Goal: Information Seeking & Learning: Learn about a topic

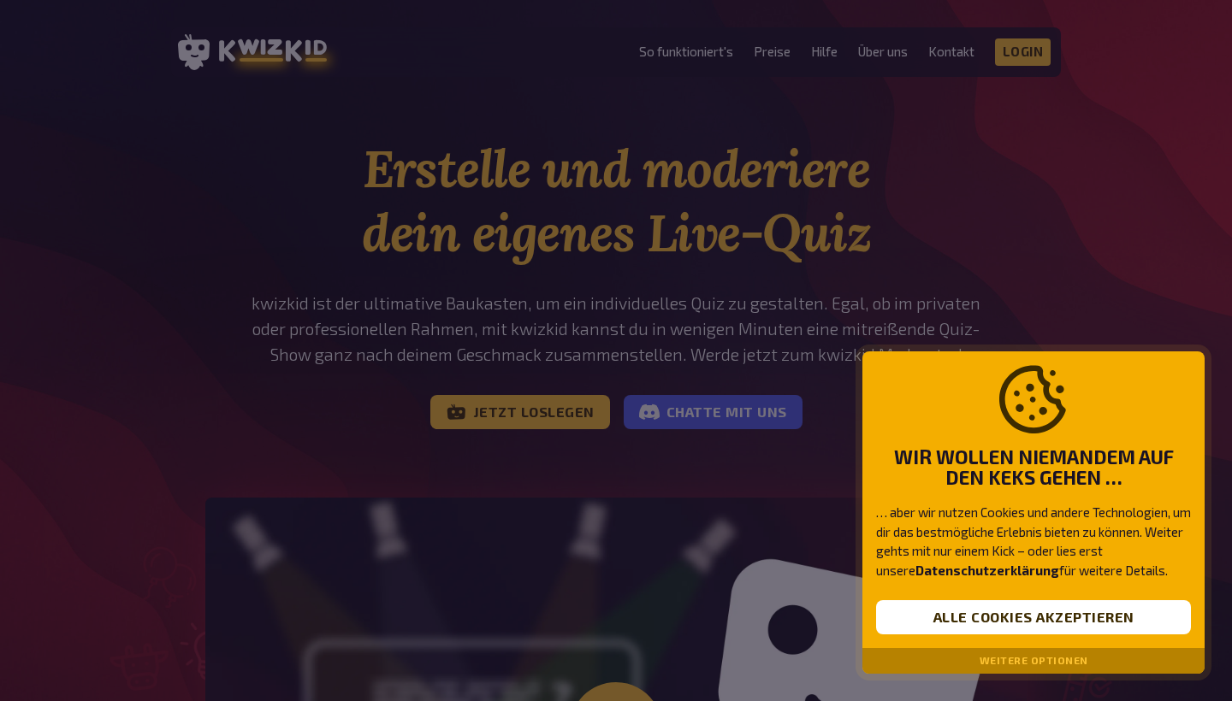
click at [1015, 662] on button "Weitere Optionen" at bounding box center [1033, 661] width 109 height 12
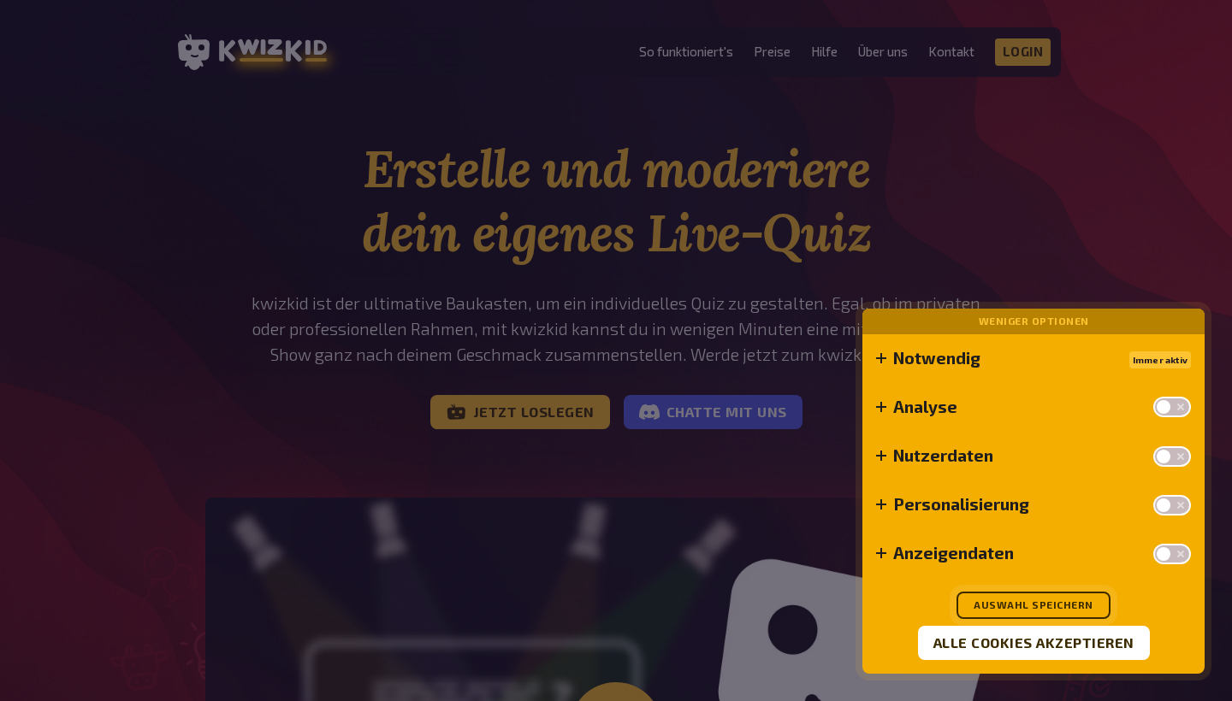
click at [1021, 598] on button "Auswahl speichern" at bounding box center [1033, 605] width 154 height 27
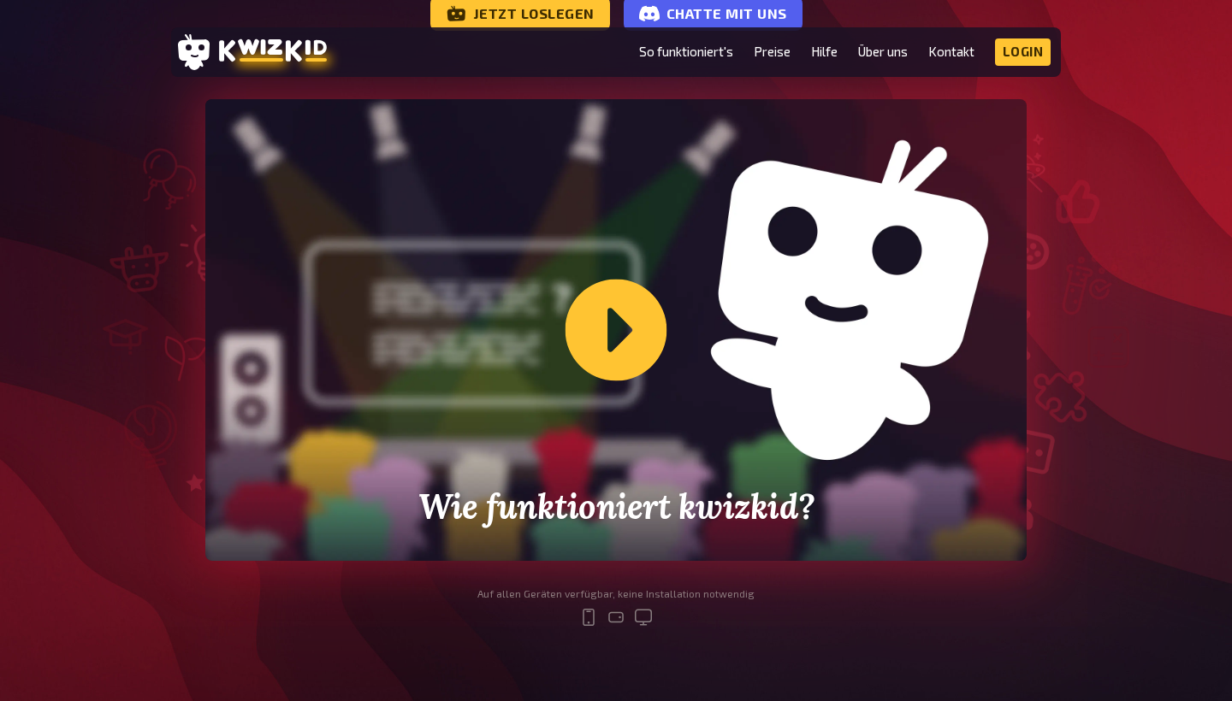
scroll to position [379, 0]
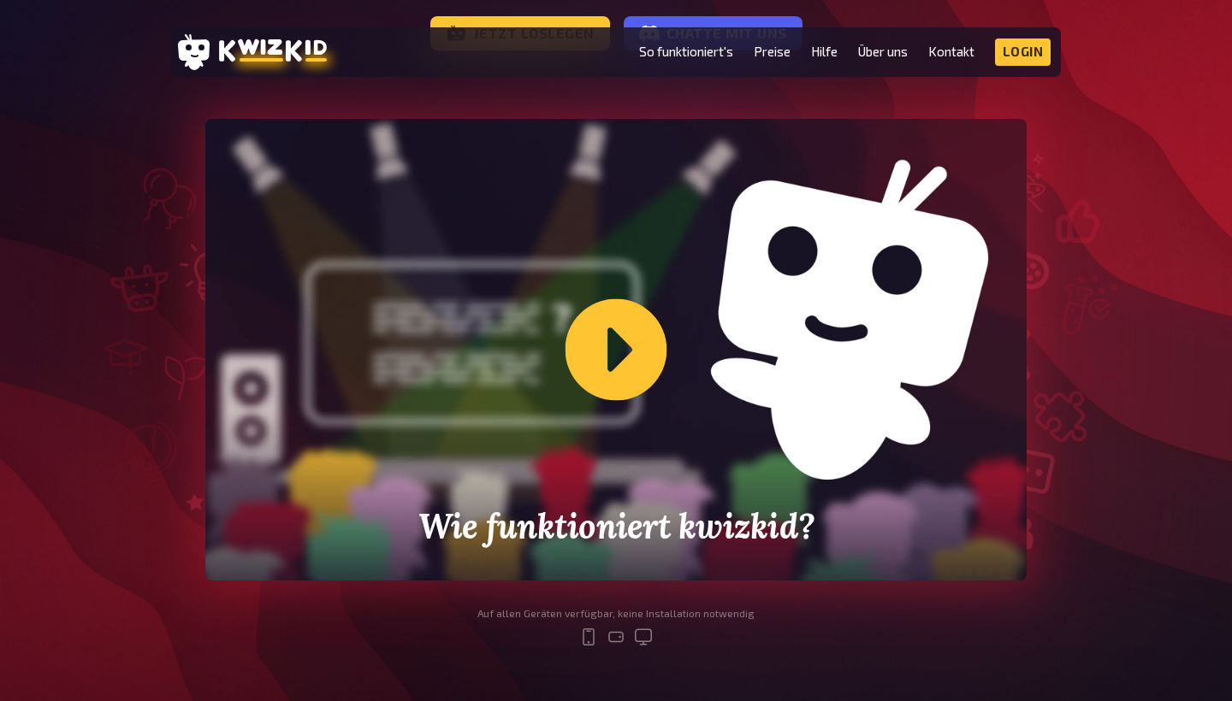
click at [628, 377] on div "Wie funktioniert kwizkid?" at bounding box center [615, 350] width 821 height 462
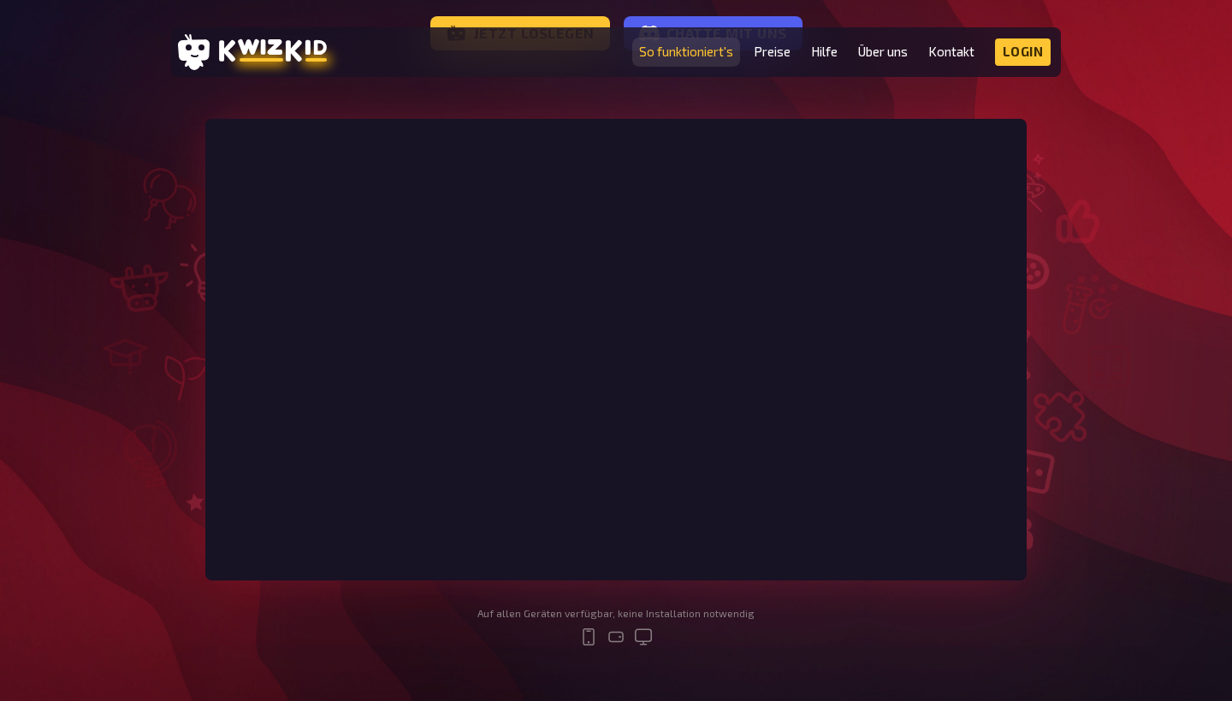
click at [696, 54] on link "So funktioniert's" at bounding box center [686, 51] width 94 height 15
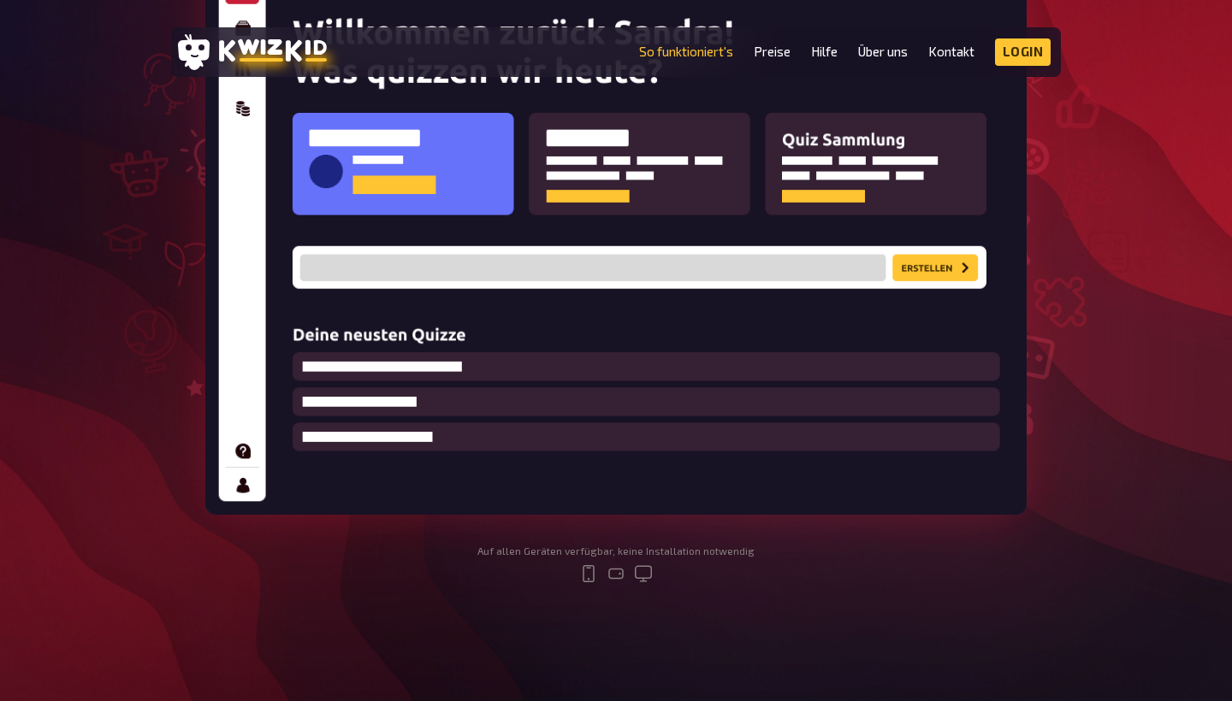
scroll to position [403, 0]
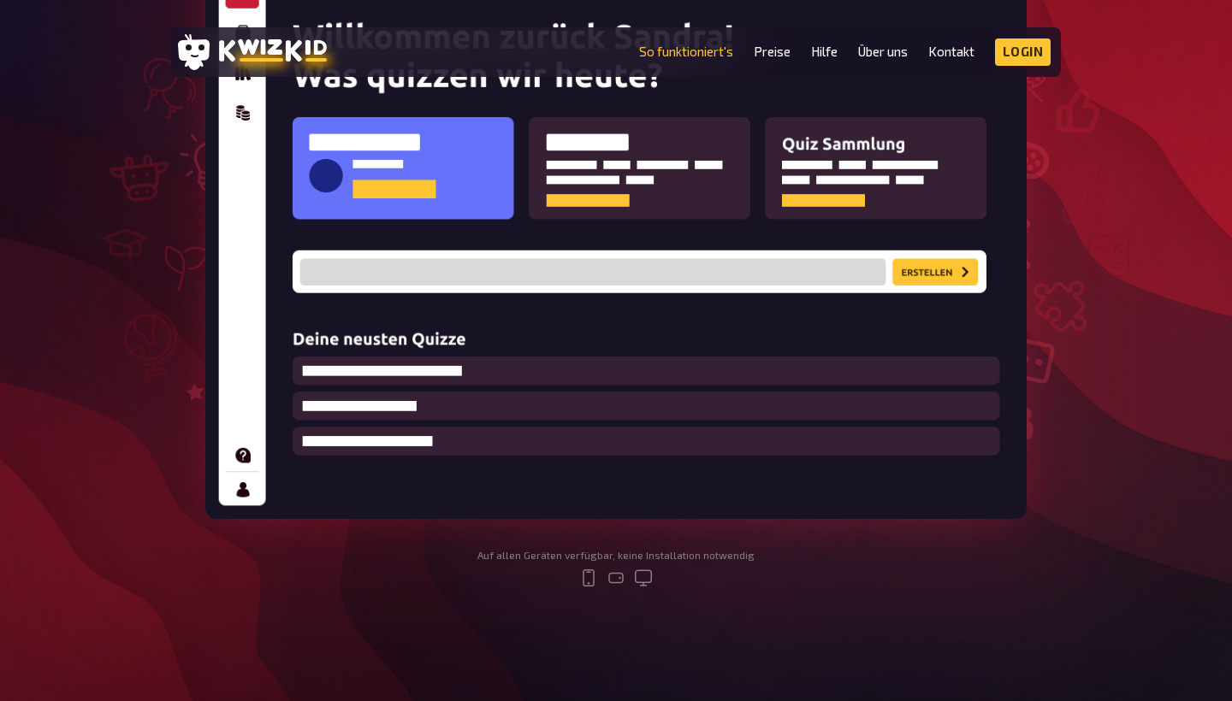
click at [813, 258] on img at bounding box center [615, 237] width 821 height 563
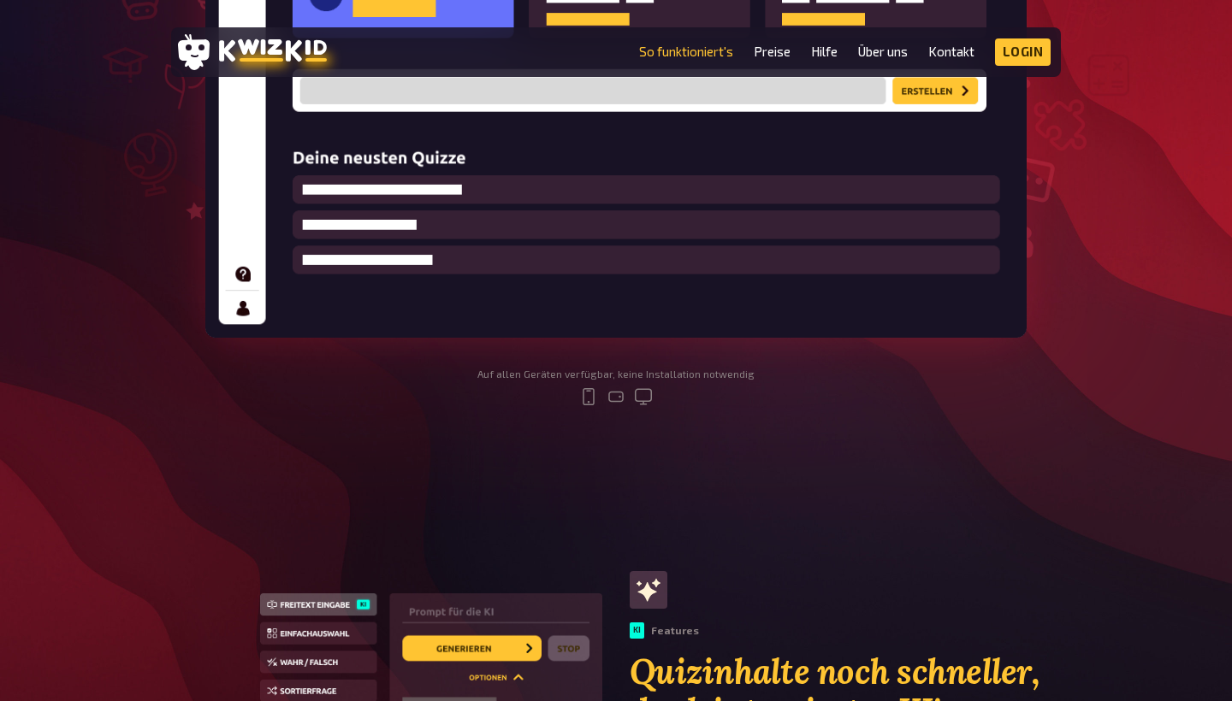
scroll to position [554, 0]
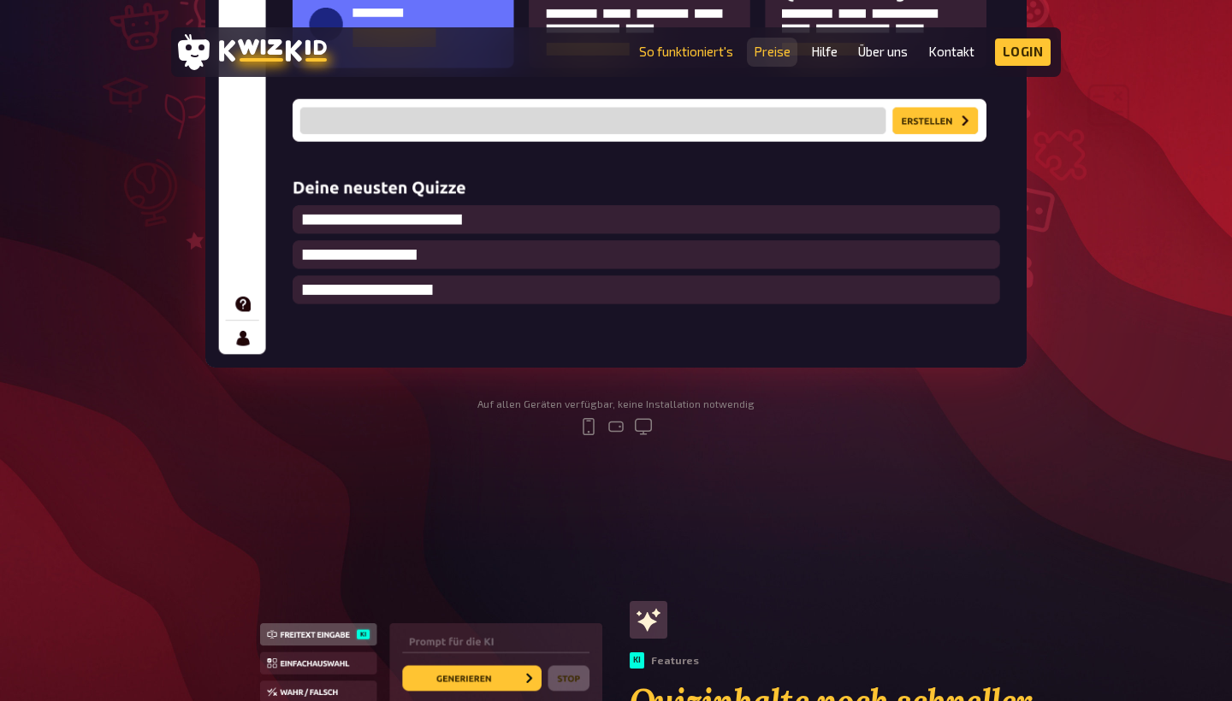
click at [772, 55] on link "Preise" at bounding box center [772, 51] width 37 height 15
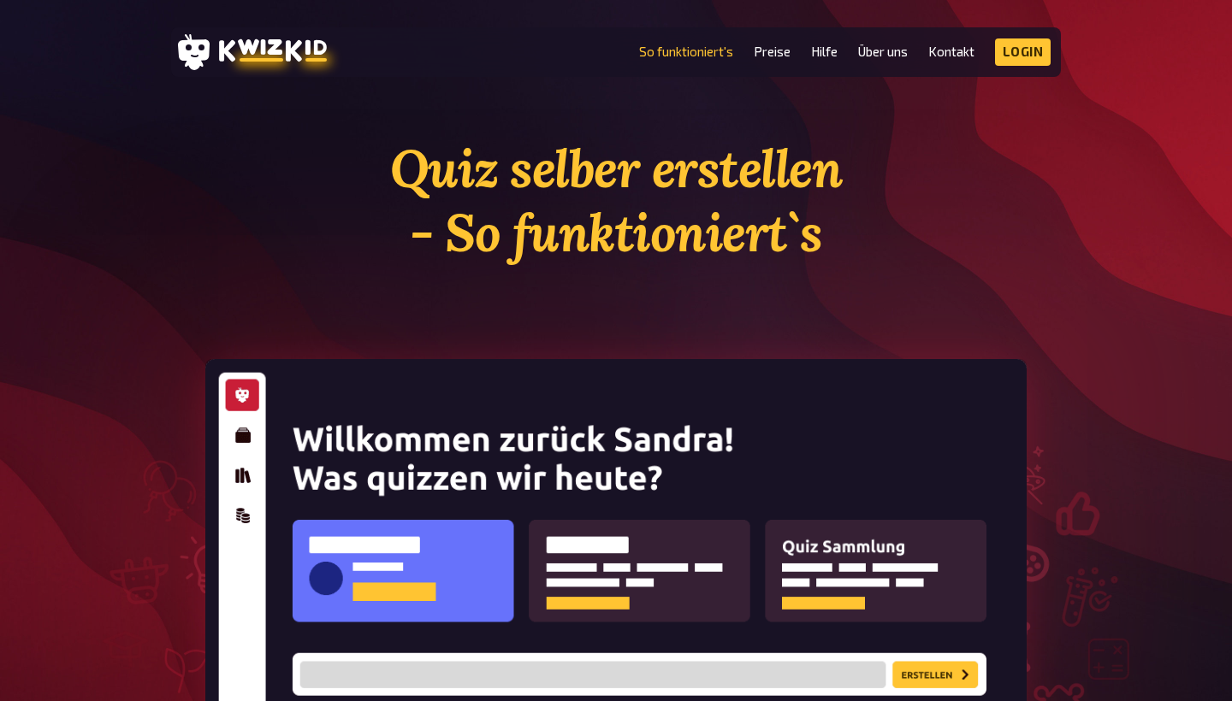
scroll to position [554, 0]
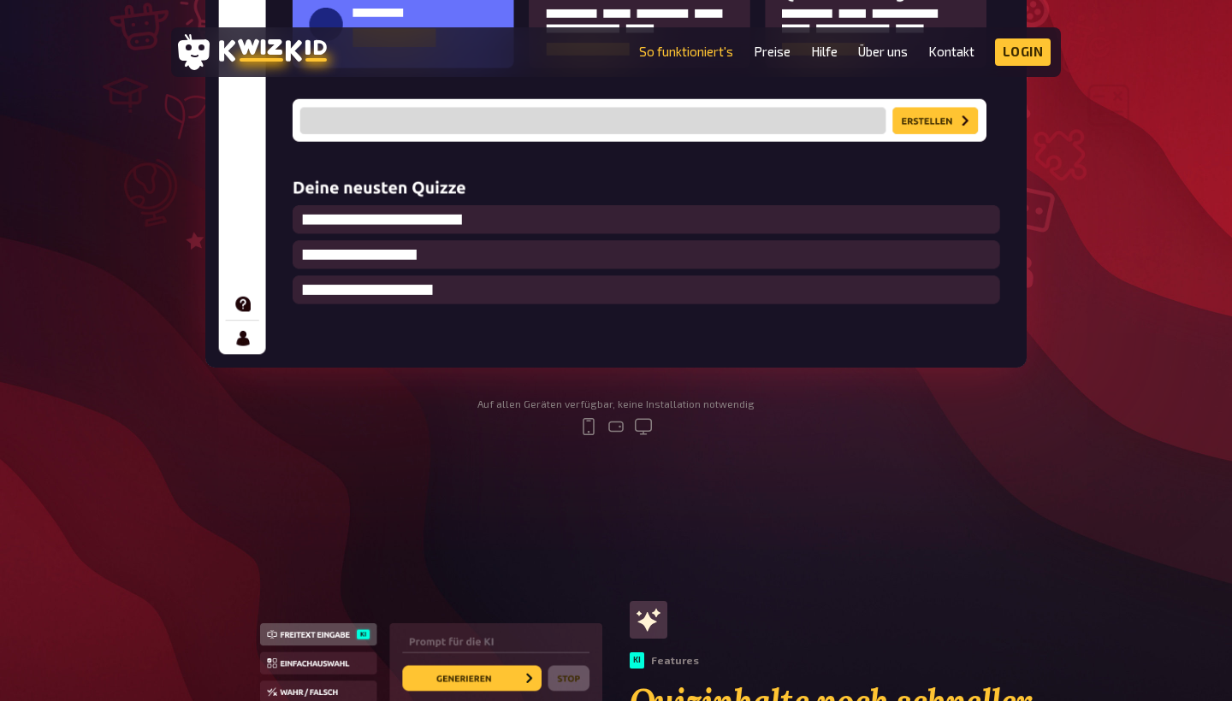
scroll to position [379, 0]
